Goal: Find specific page/section: Locate a particular part of the current website

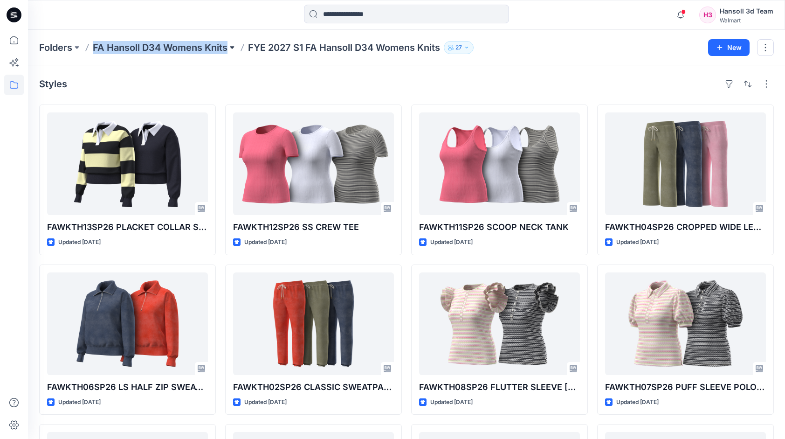
drag, startPoint x: 91, startPoint y: 48, endPoint x: 232, endPoint y: 50, distance: 140.9
click at [232, 50] on div "Folders FA Hansoll D34 Womens Knits FYE 2027 S1 FA Hansoll D34 Womens Knits 27" at bounding box center [370, 47] width 662 height 13
copy div "FA Hansoll D34 Womens Knits"
click at [69, 46] on p "Folders" at bounding box center [55, 47] width 33 height 13
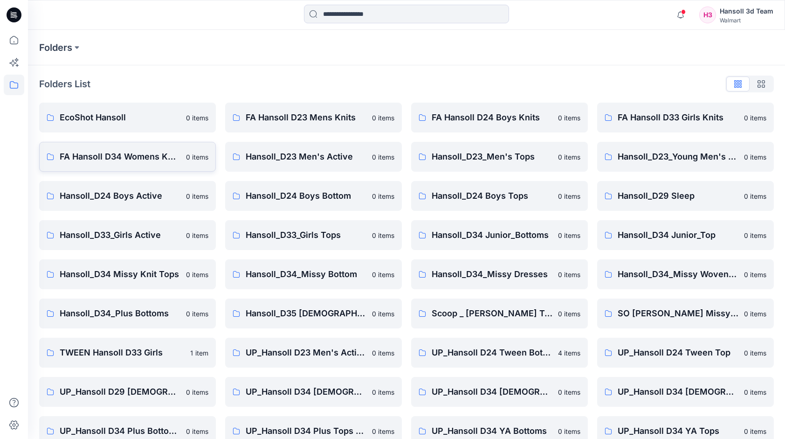
click at [151, 155] on p "FA Hansoll D34 Womens Knits" at bounding box center [120, 156] width 121 height 13
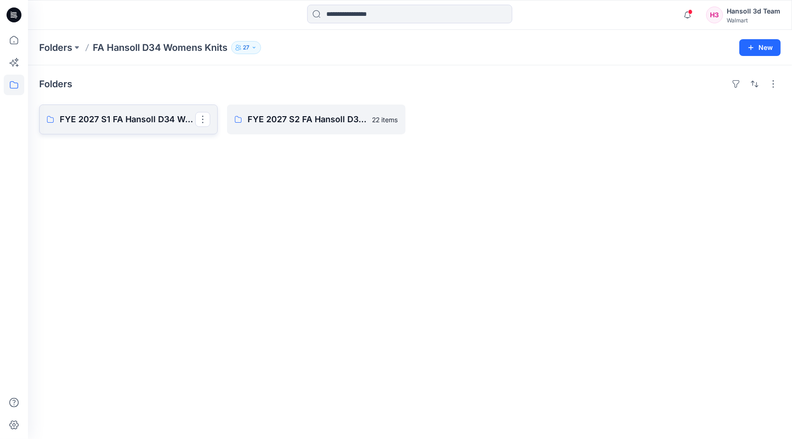
click at [145, 123] on p "FYE 2027 S1 FA Hansoll D34 Womens Knits" at bounding box center [128, 119] width 136 height 13
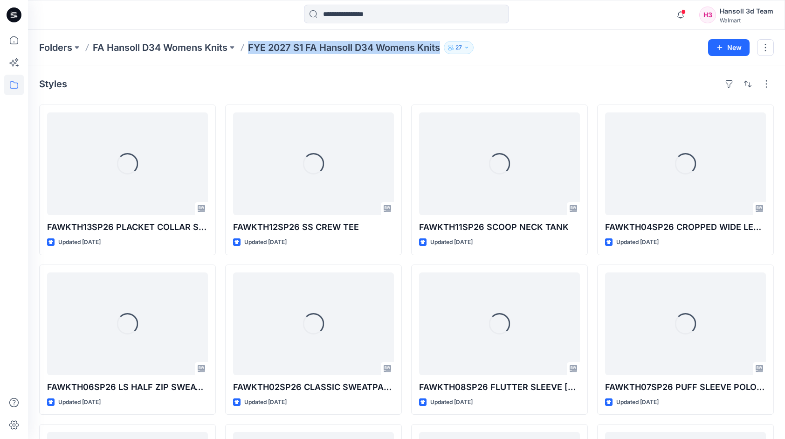
drag, startPoint x: 249, startPoint y: 46, endPoint x: 442, endPoint y: 46, distance: 193.1
click at [442, 46] on div "Folders FA Hansoll D34 Womens Knits FYE 2027 S1 FA Hansoll D34 Womens Knits 27" at bounding box center [370, 47] width 662 height 13
copy p "FYE 2027 S1 FA Hansoll D34 Womens Knits"
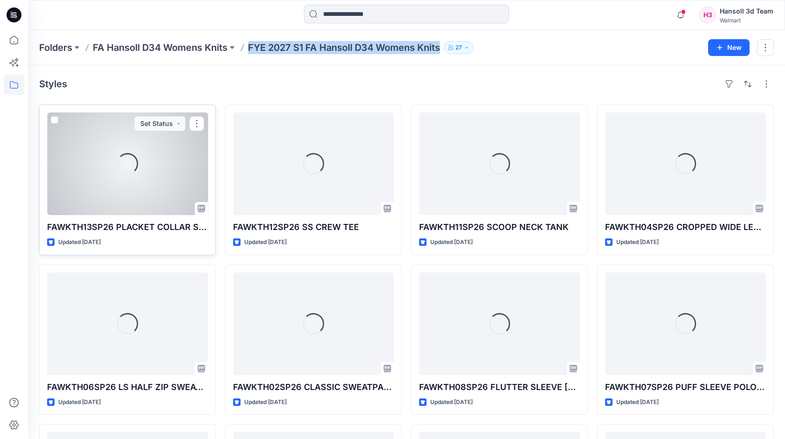
click at [127, 223] on p "FAWKTH13SP26 PLACKET COLLAR SWEATSHIRT" at bounding box center [127, 227] width 161 height 13
click at [139, 180] on div "Loading..." at bounding box center [127, 163] width 161 height 103
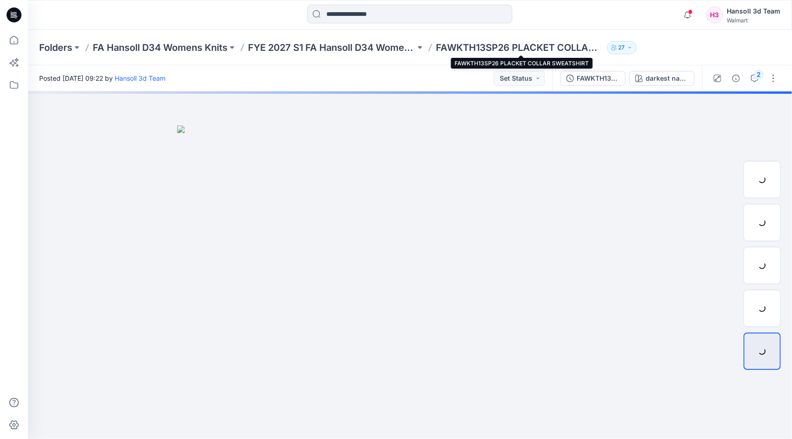
drag, startPoint x: 515, startPoint y: 44, endPoint x: 479, endPoint y: 51, distance: 36.1
click at [480, 51] on p "FAWKTH13SP26 PLACKET COLLAR SWEATSHIRT" at bounding box center [519, 47] width 167 height 13
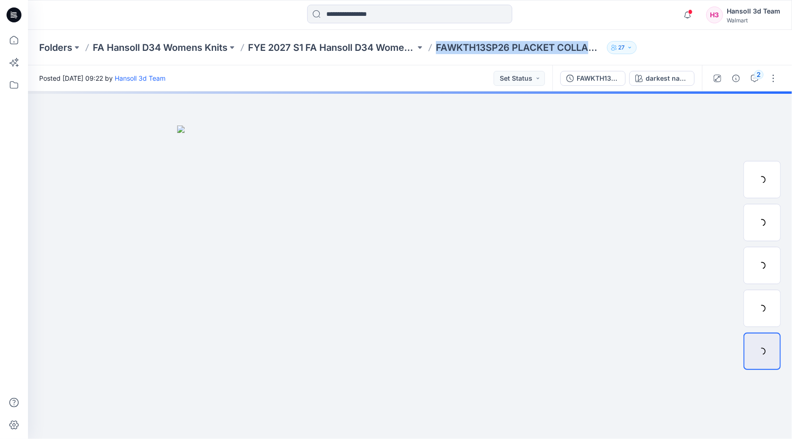
drag, startPoint x: 437, startPoint y: 47, endPoint x: 594, endPoint y: 45, distance: 156.7
click at [594, 45] on p "FAWKTH13SP26 PLACKET COLLAR SWEATSHIRT" at bounding box center [519, 47] width 167 height 13
copy p "FAWKTH13SP26 PLACKET COLLAR"
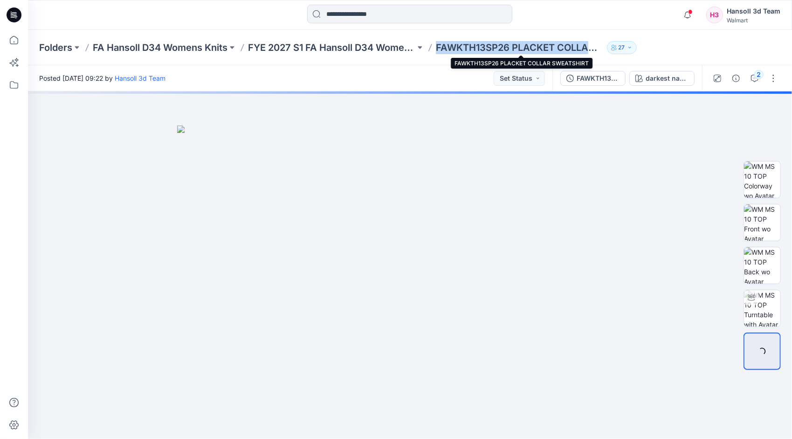
click at [596, 49] on p "FAWKTH13SP26 PLACKET COLLAR SWEATSHIRT" at bounding box center [519, 47] width 167 height 13
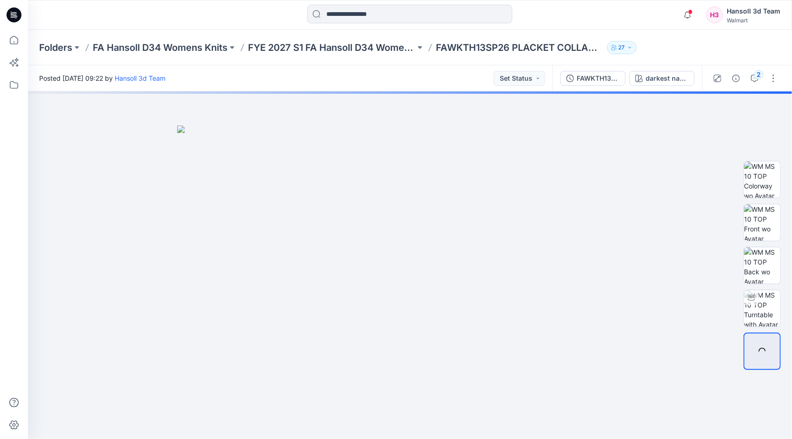
click at [595, 49] on p "FAWKTH13SP26 PLACKET COLLAR SWEATSHIRT" at bounding box center [519, 47] width 167 height 13
drag, startPoint x: 595, startPoint y: 49, endPoint x: 590, endPoint y: 50, distance: 4.9
click at [590, 50] on p "FAWKTH13SP26 PLACKET COLLAR SWEATSHIRT" at bounding box center [519, 47] width 167 height 13
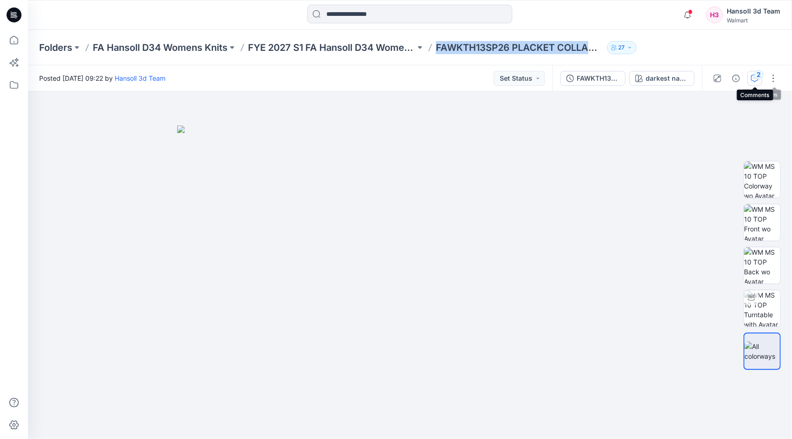
click at [756, 82] on button "2" at bounding box center [755, 78] width 15 height 15
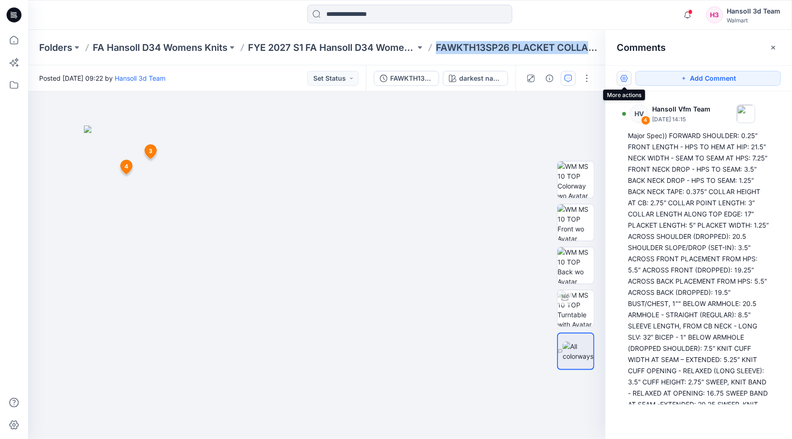
click at [622, 77] on button "button" at bounding box center [624, 78] width 15 height 15
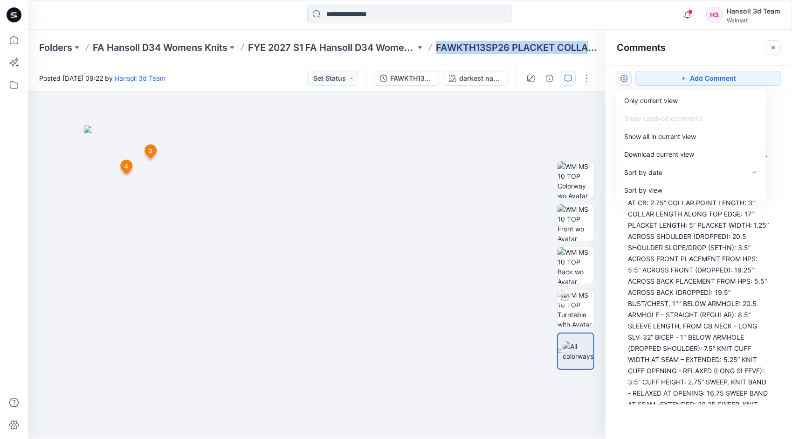
click at [778, 46] on button "button" at bounding box center [773, 47] width 15 height 15
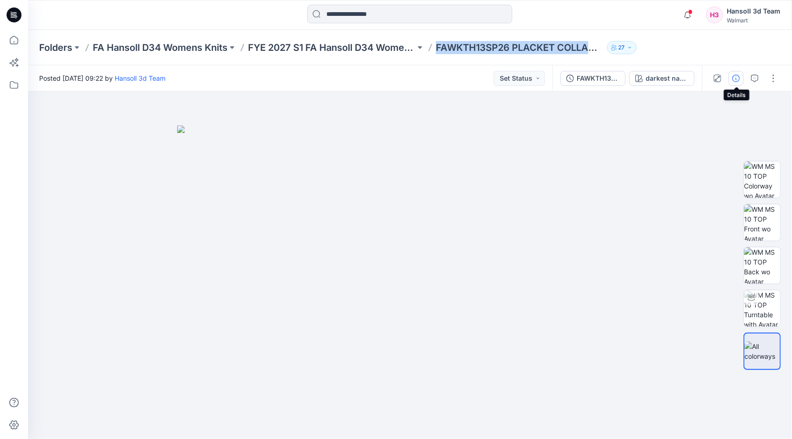
click at [732, 76] on button "button" at bounding box center [736, 78] width 15 height 15
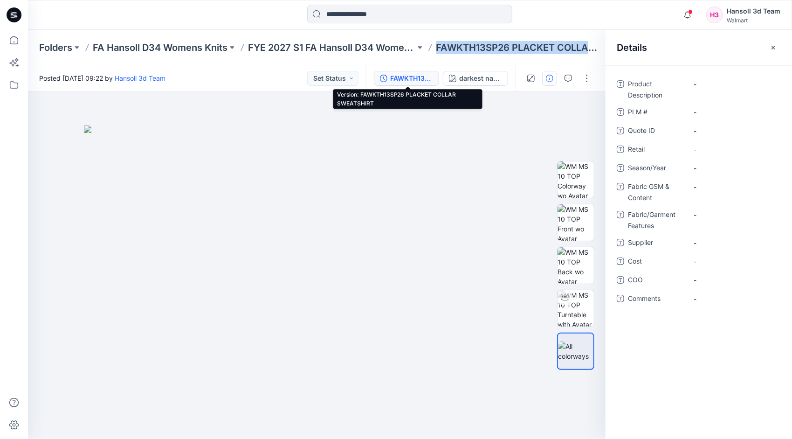
drag, startPoint x: 414, startPoint y: 77, endPoint x: 394, endPoint y: 76, distance: 20.6
click at [394, 76] on div "FAWKTH13SP26 PLACKET COLLAR SWEATSHIRT" at bounding box center [411, 78] width 43 height 10
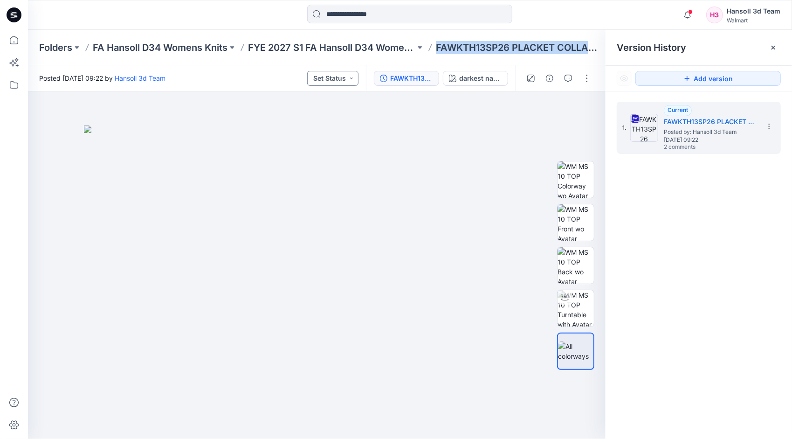
click at [354, 78] on button "Set Status" at bounding box center [332, 78] width 51 height 15
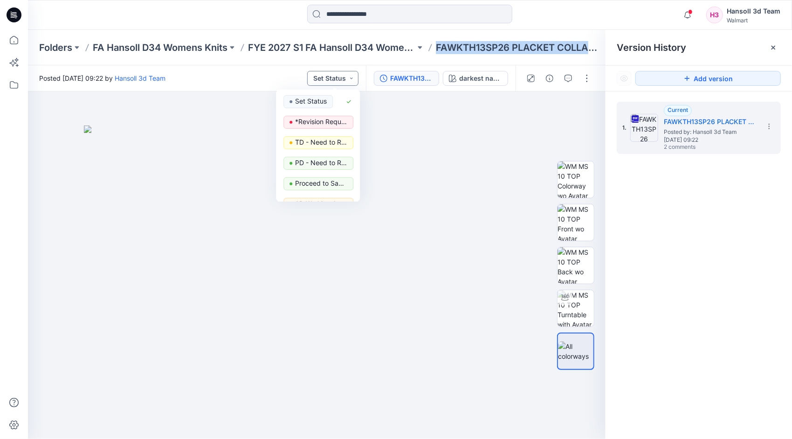
click at [354, 78] on button "Set Status" at bounding box center [332, 78] width 51 height 15
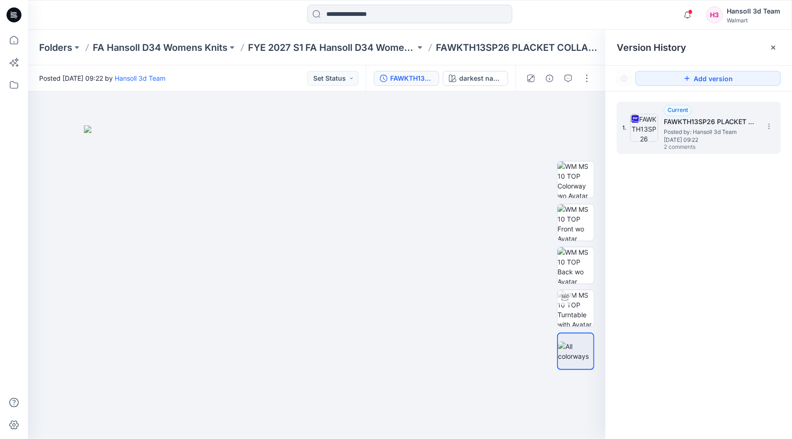
click at [755, 122] on h5 "FAWKTH13SP26 PLACKET COLLAR SWEATSHIRT" at bounding box center [710, 121] width 93 height 11
click at [752, 121] on h5 "FAWKTH13SP26 PLACKET COLLAR SWEATSHIRT" at bounding box center [710, 121] width 93 height 11
click at [765, 124] on section at bounding box center [769, 125] width 15 height 15
click at [716, 180] on span "Rename Version" at bounding box center [707, 181] width 49 height 11
